Goal: Information Seeking & Learning: Find specific fact

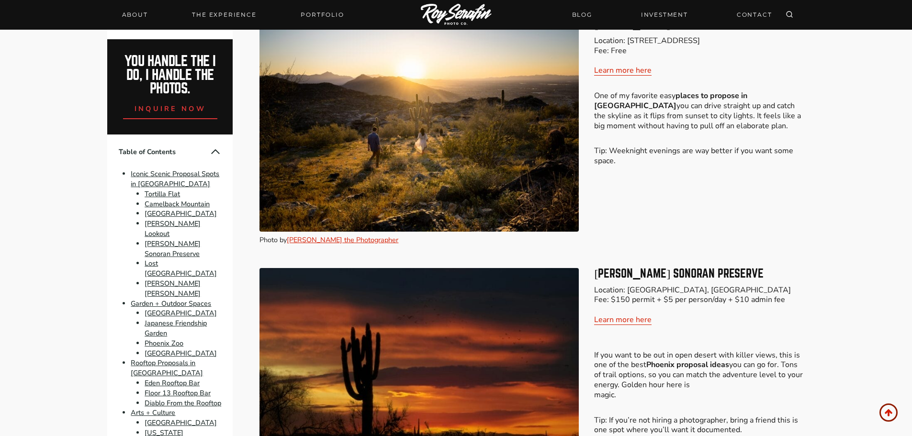
scroll to position [1580, 0]
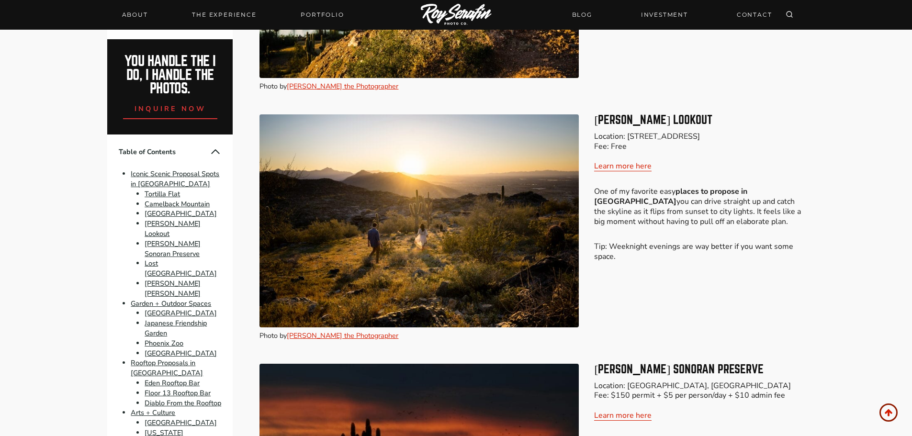
drag, startPoint x: 628, startPoint y: 136, endPoint x: 722, endPoint y: 147, distance: 94.0
click at [722, 147] on p "Location: [STREET_ADDRESS] Fee: Free Learn more here" at bounding box center [699, 152] width 210 height 40
click at [677, 135] on p "Location: [STREET_ADDRESS] Fee: Free Learn more here" at bounding box center [699, 152] width 210 height 40
drag, startPoint x: 628, startPoint y: 135, endPoint x: 648, endPoint y: 147, distance: 23.2
click at [648, 147] on p "Location: [STREET_ADDRESS] Fee: Free Learn more here" at bounding box center [699, 152] width 210 height 40
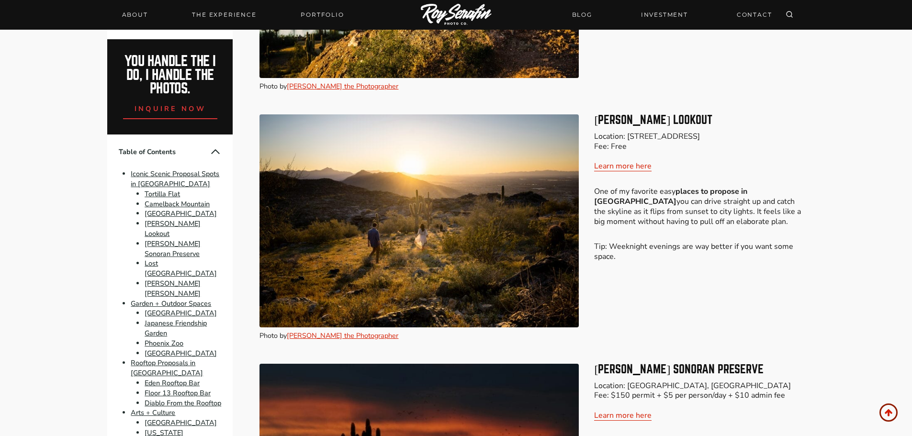
copy p "[STREET_ADDRESS]"
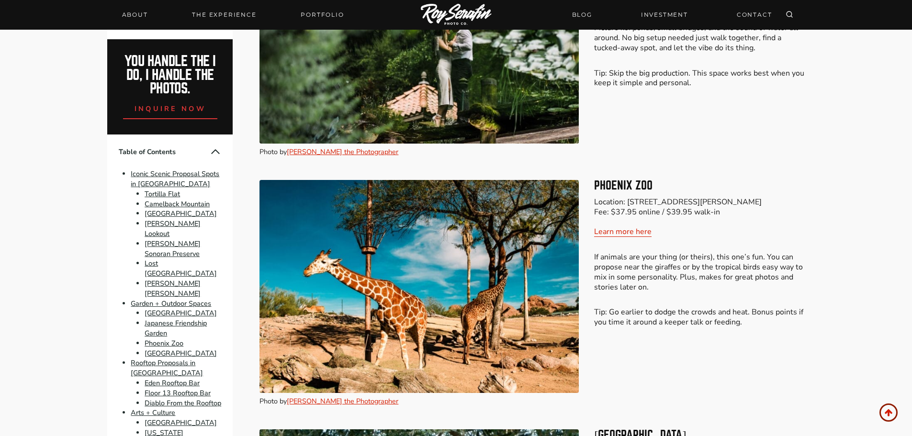
scroll to position [3400, 0]
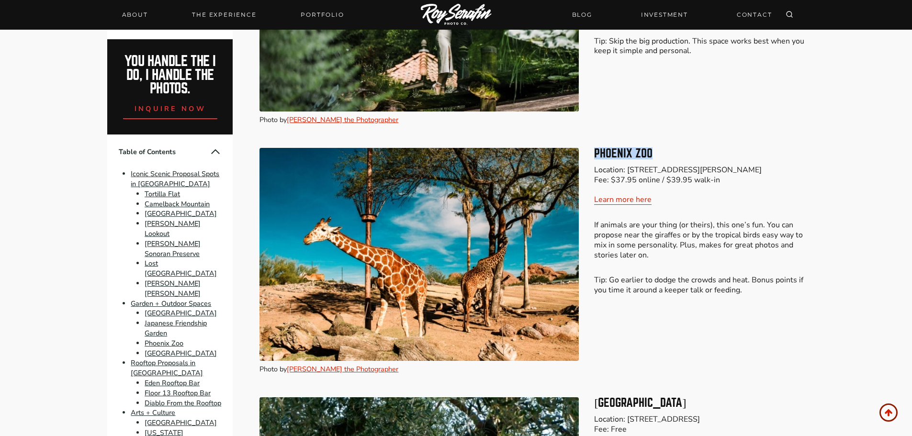
drag, startPoint x: 594, startPoint y: 153, endPoint x: 660, endPoint y: 154, distance: 66.1
click at [662, 153] on h3 "Phoenix Zoo" at bounding box center [699, 153] width 210 height 11
copy h3 "Phoenix Zoo"
